Goal: Task Accomplishment & Management: Manage account settings

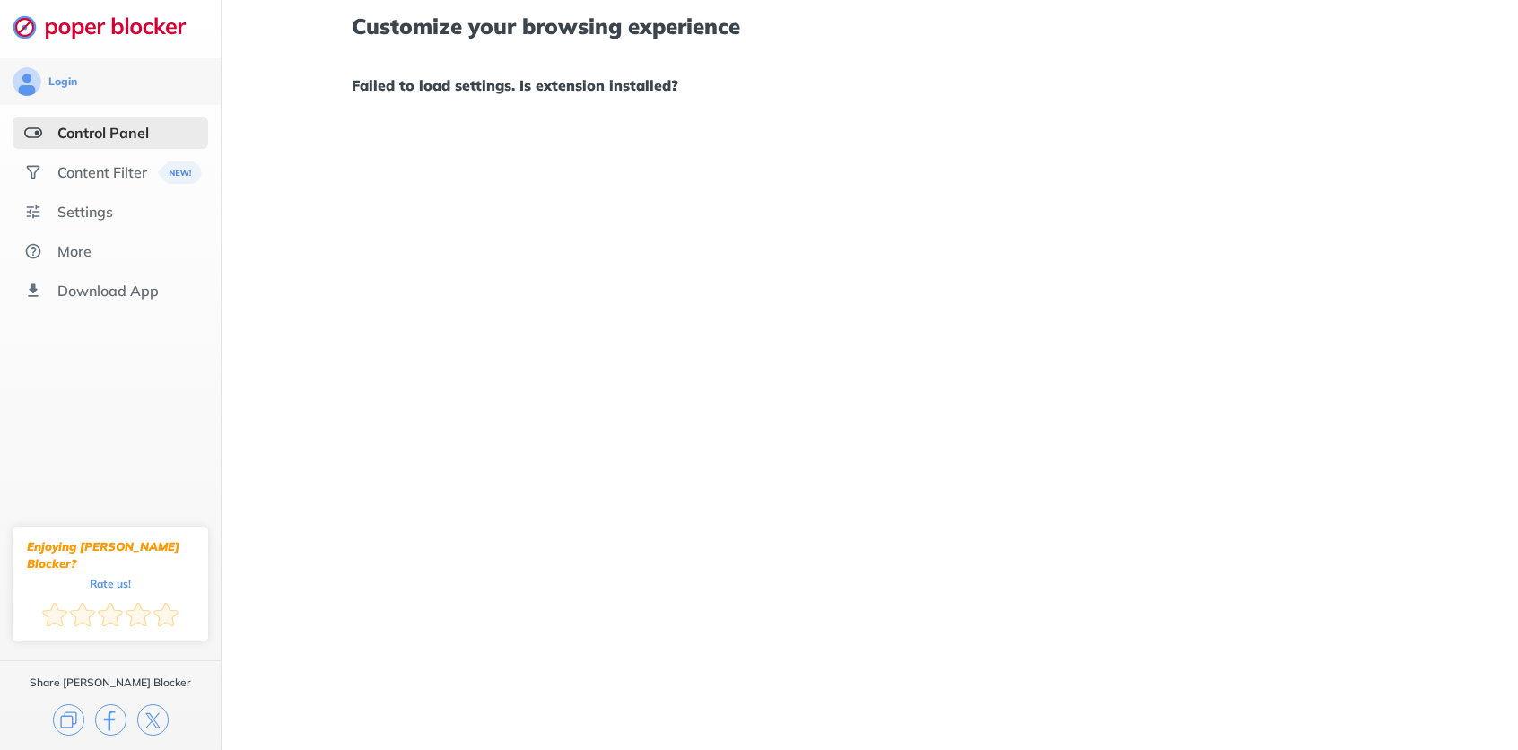
click at [445, 208] on div "Customize your browsing experience Failed to load settings. Is extension instal…" at bounding box center [870, 375] width 1297 height 750
click at [123, 176] on div "Content Filter" at bounding box center [102, 172] width 90 height 18
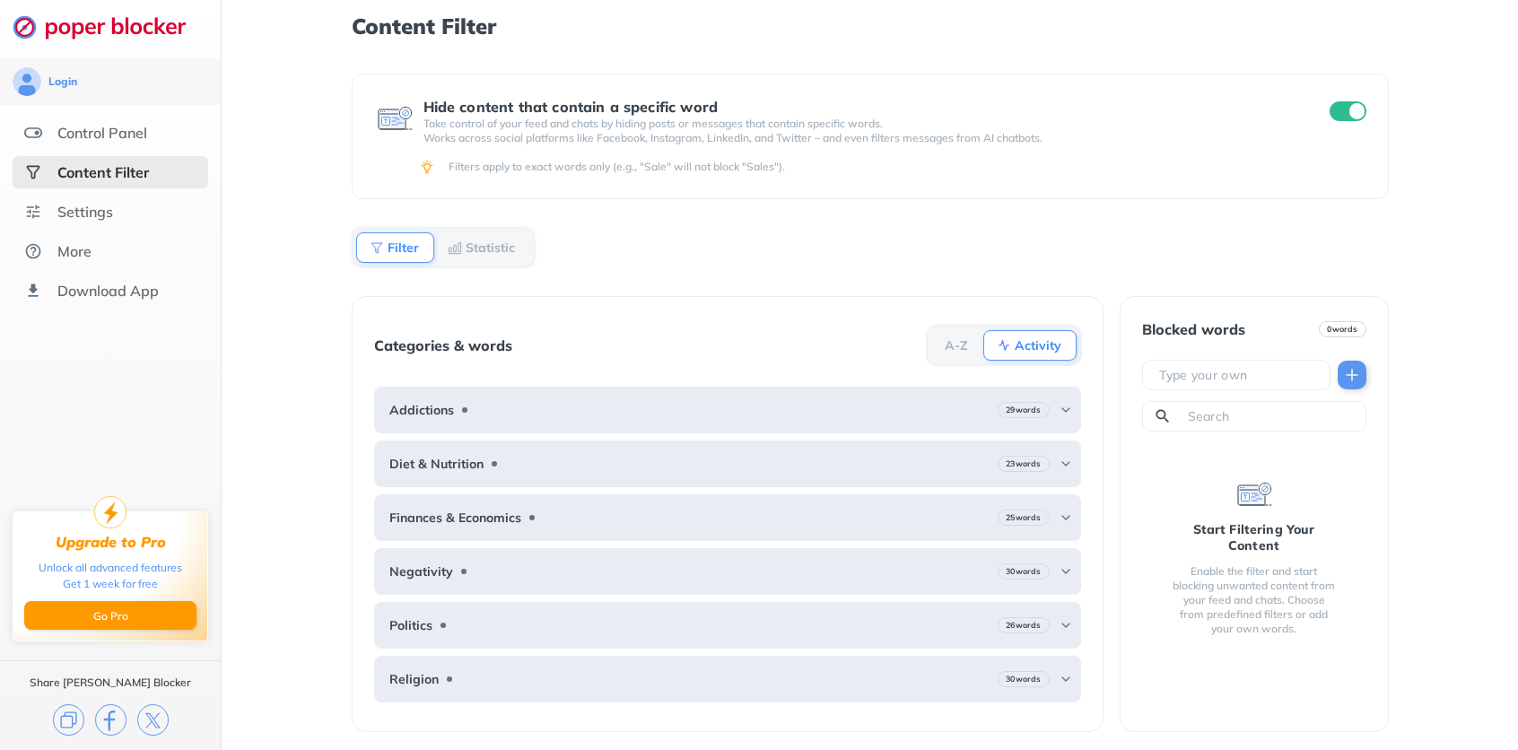
click at [112, 137] on div "Control Panel" at bounding box center [102, 133] width 90 height 18
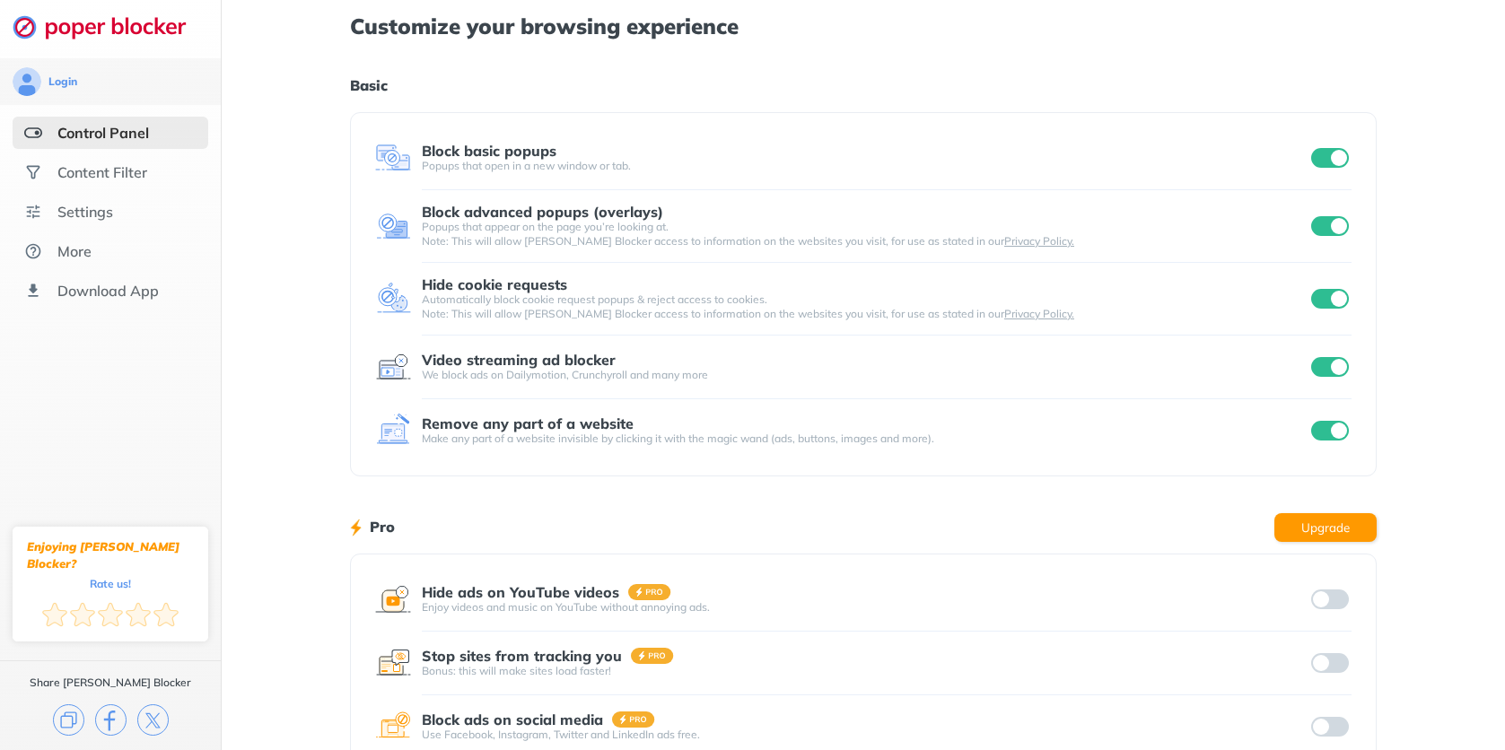
click at [286, 141] on div "Customize your browsing experience Basic Block basic popups Popups that open in…" at bounding box center [863, 464] width 1283 height 928
click at [123, 35] on img at bounding box center [109, 26] width 193 height 25
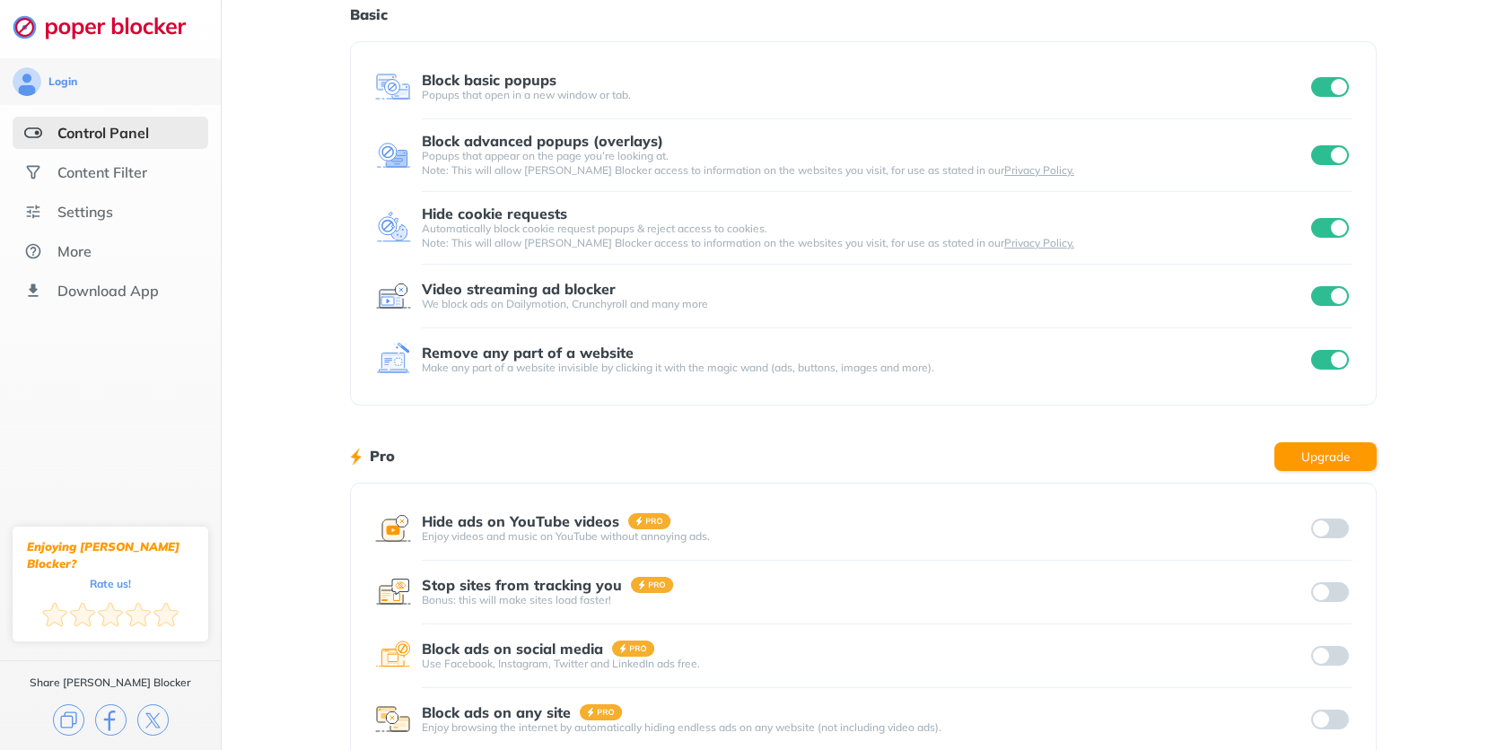
scroll to position [178, 0]
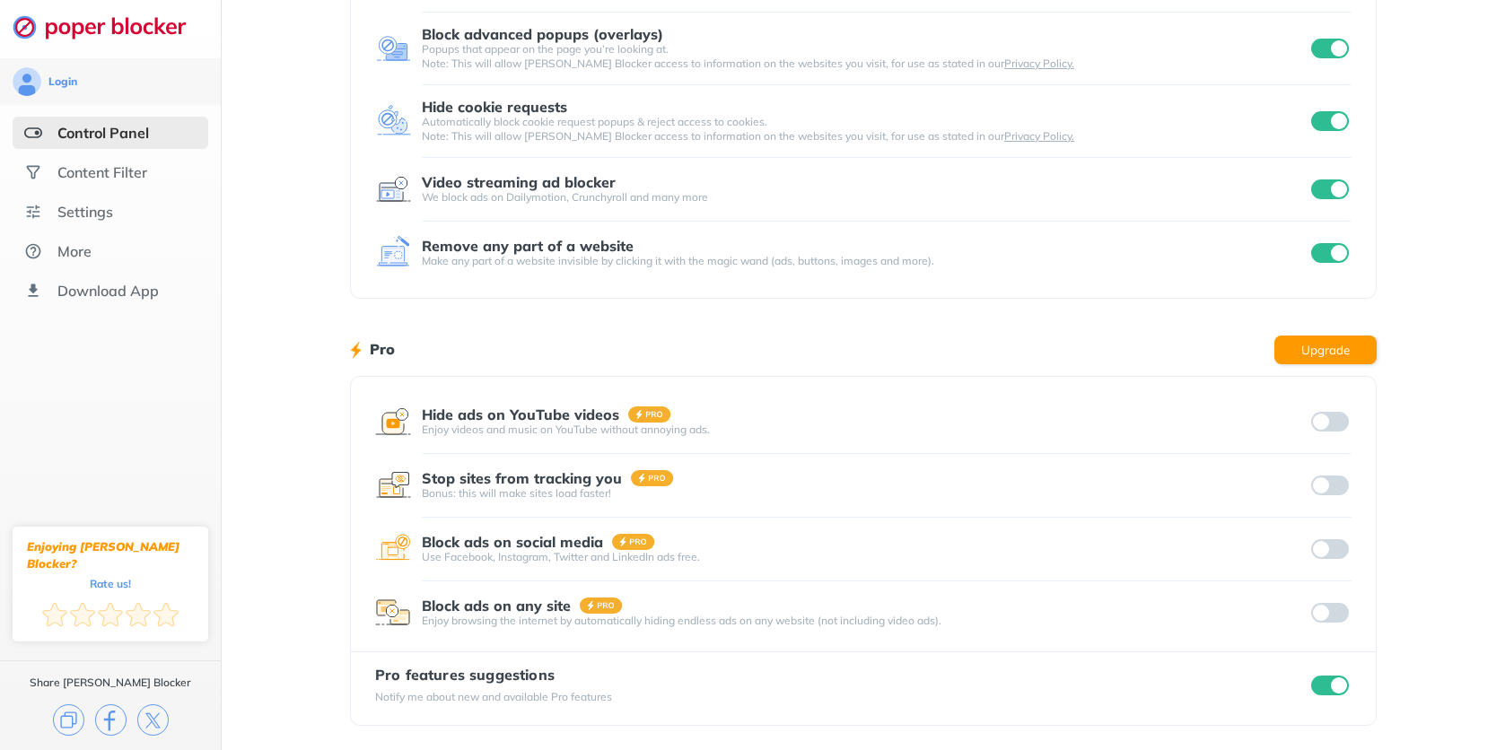
click at [1314, 692] on input "checkbox" at bounding box center [1330, 686] width 38 height 20
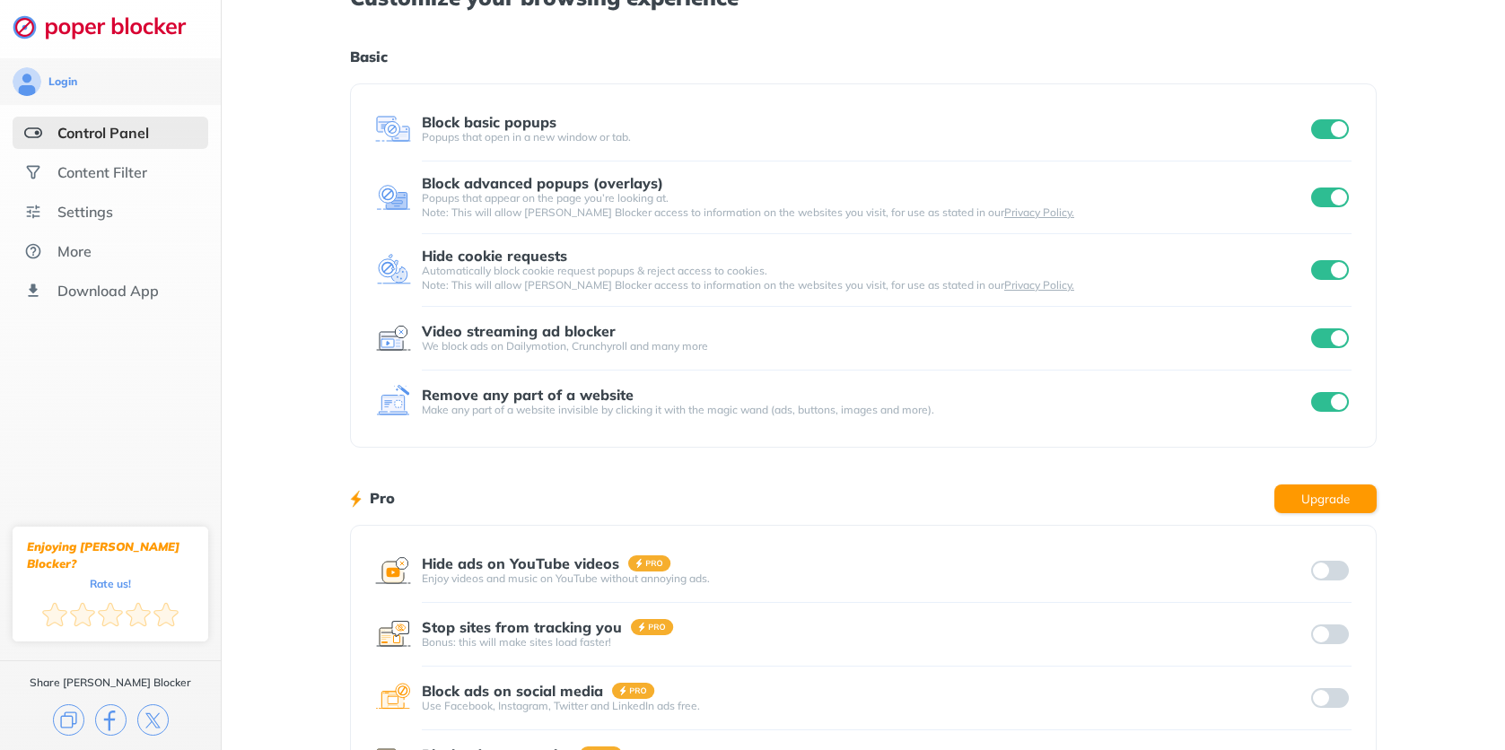
scroll to position [0, 0]
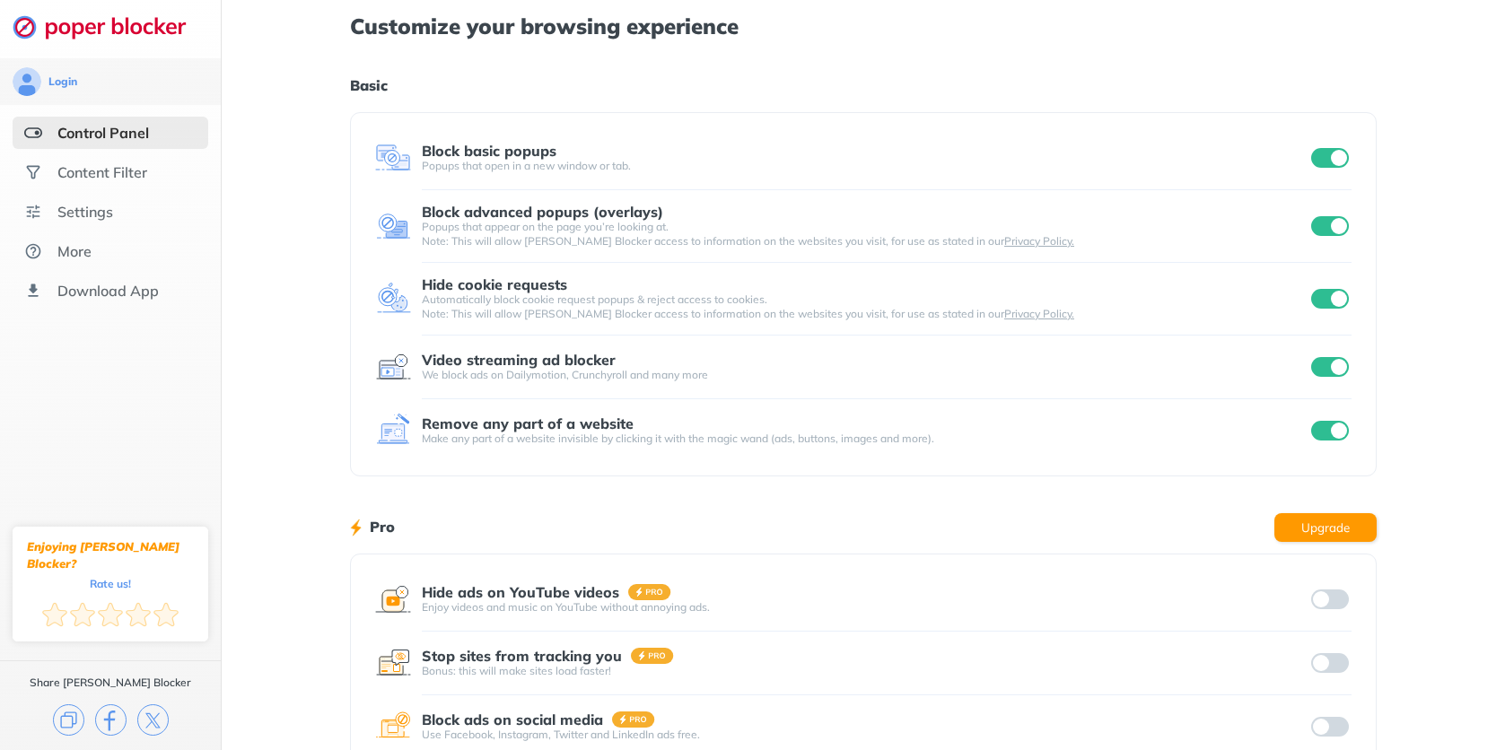
click at [277, 332] on div "Customize your browsing experience Basic Block basic popups Popups that open in…" at bounding box center [863, 464] width 1283 height 928
click at [74, 205] on div "Settings" at bounding box center [85, 212] width 56 height 18
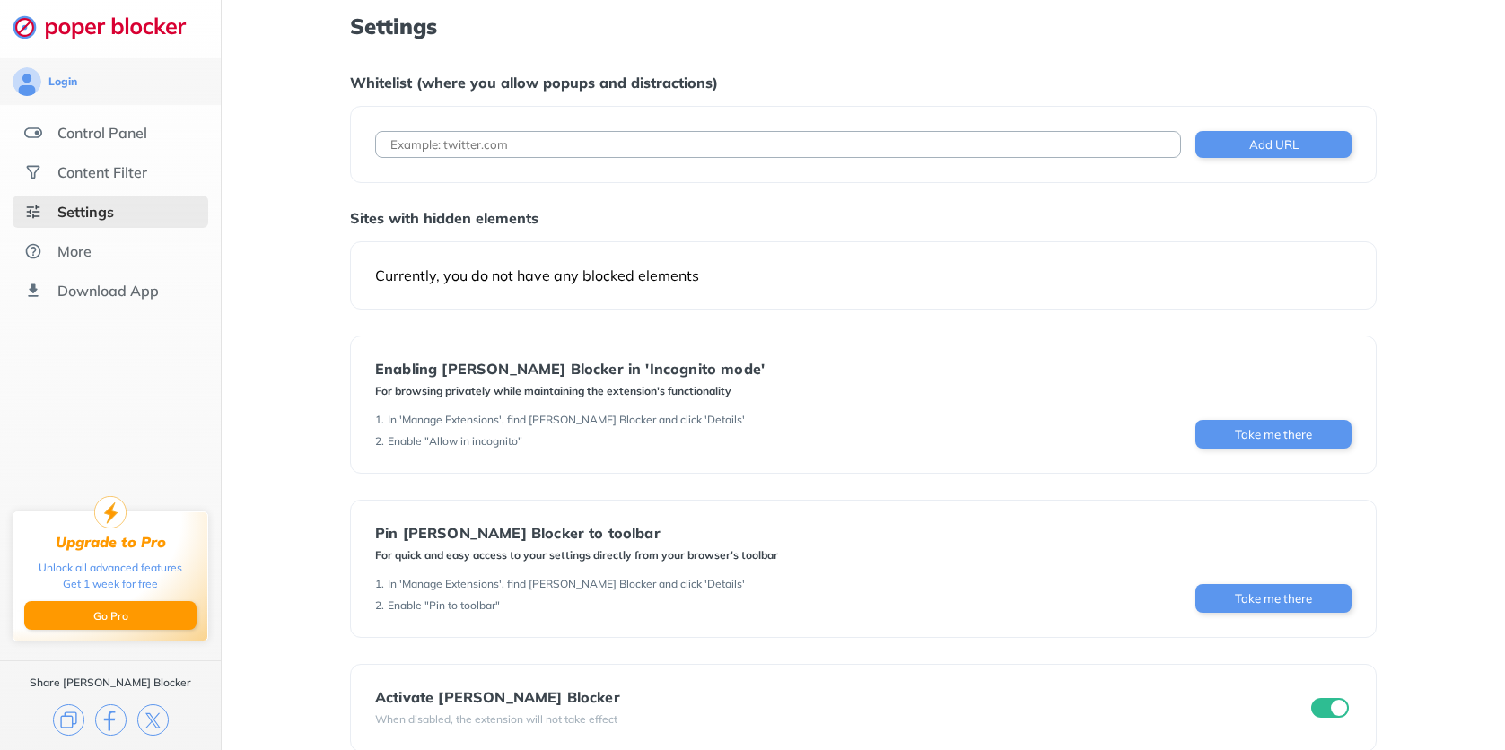
click at [322, 238] on div "Settings Whitelist (where you allow popups and distractions) Add URL Sites with…" at bounding box center [863, 389] width 1283 height 778
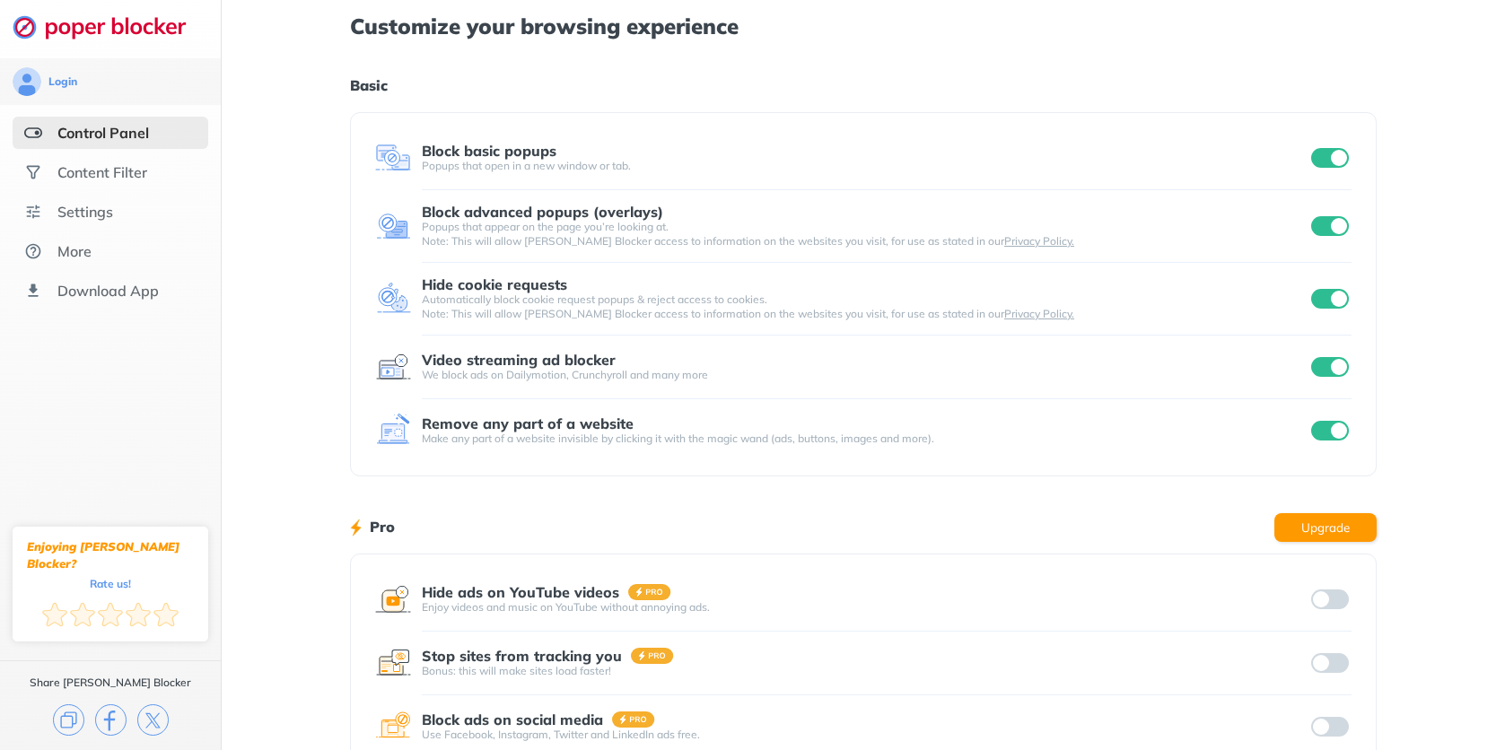
click at [324, 101] on div "Customize your browsing experience Basic Block basic popups Popups that open in…" at bounding box center [863, 464] width 1283 height 928
